Goal: Information Seeking & Learning: Learn about a topic

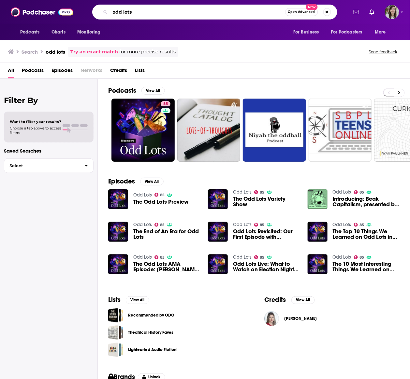
click at [137, 14] on input "odd lots" at bounding box center [197, 12] width 175 height 10
type input "how we survive"
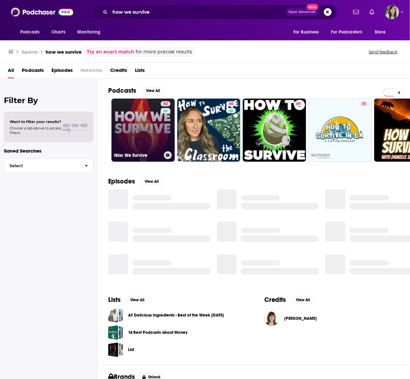
click at [145, 119] on link "62 How We Survive" at bounding box center [142, 130] width 63 height 63
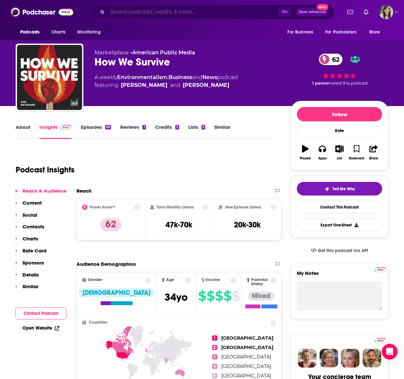
click at [141, 14] on input "Search podcasts, credits, & more..." at bounding box center [192, 12] width 171 height 10
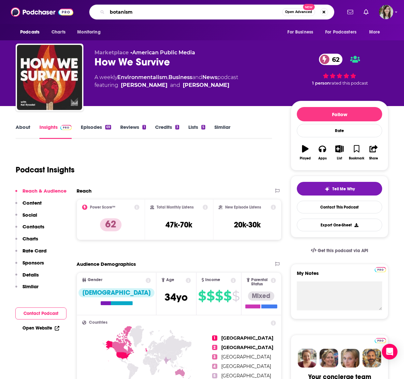
type input "botanismi"
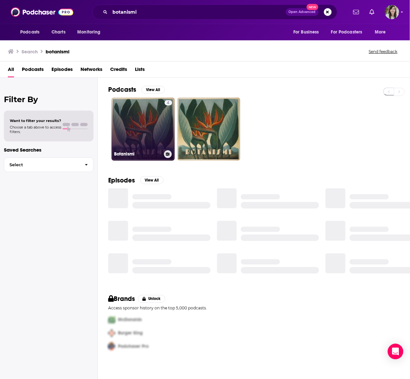
click at [140, 115] on link "4 Botanismi" at bounding box center [142, 129] width 63 height 63
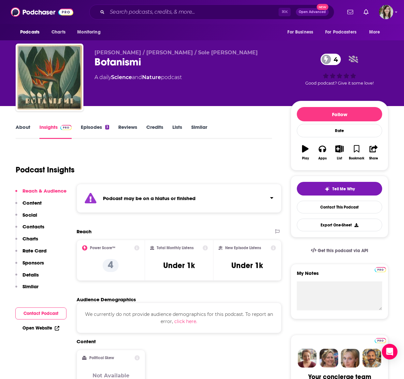
click at [89, 126] on link "Episodes 3" at bounding box center [95, 131] width 28 height 15
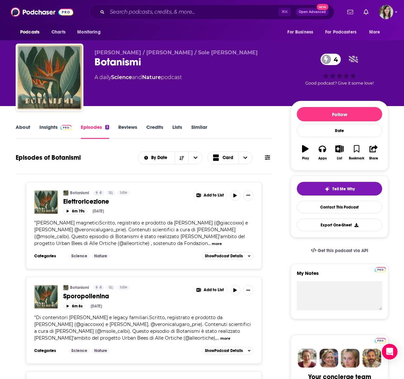
click at [198, 126] on link "Similar" at bounding box center [199, 131] width 16 height 15
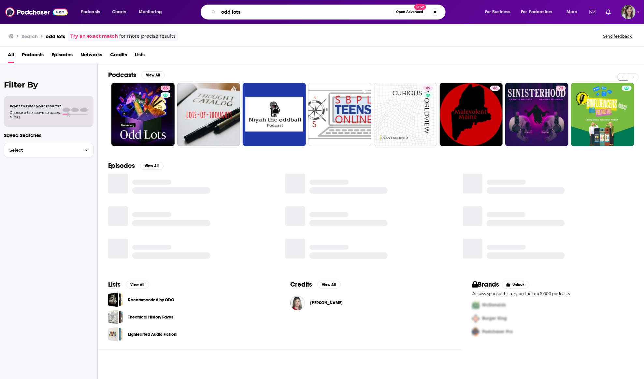
click at [244, 13] on input "odd lots" at bounding box center [305, 12] width 175 height 10
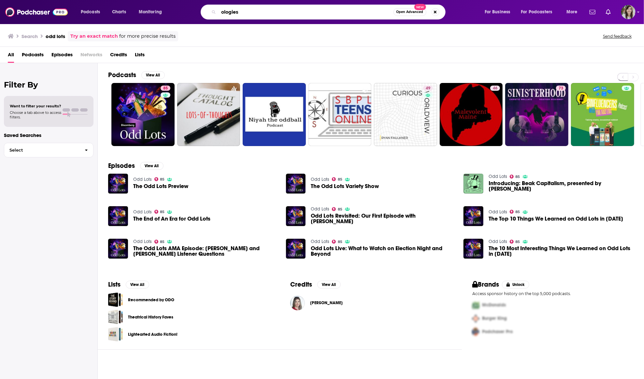
type input "ologies"
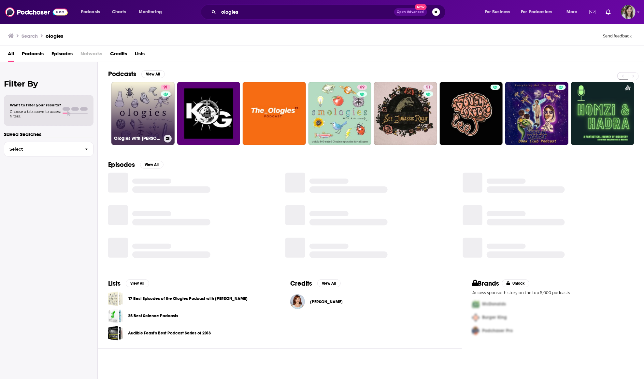
click at [154, 112] on link "91 Ologies with Alie Ward" at bounding box center [142, 113] width 63 height 63
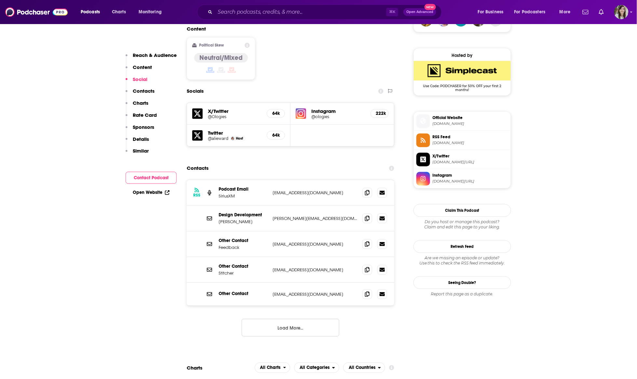
scroll to position [564, 0]
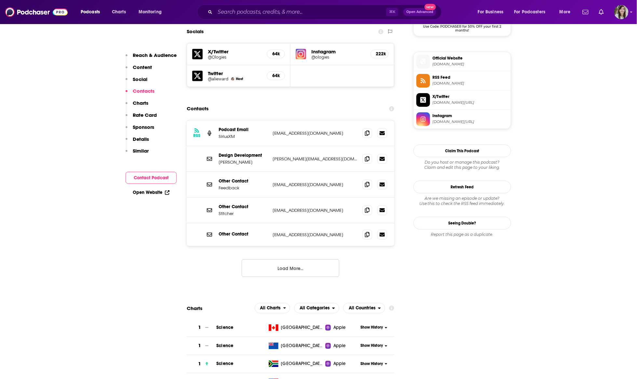
click at [271, 259] on button "Load More..." at bounding box center [291, 268] width 98 height 18
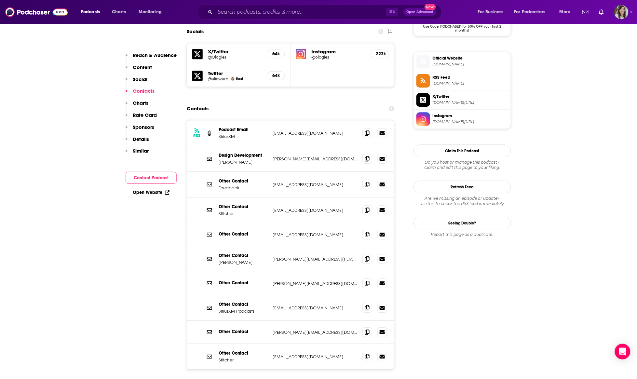
scroll to position [283, 0]
